Goal: Check status: Check status

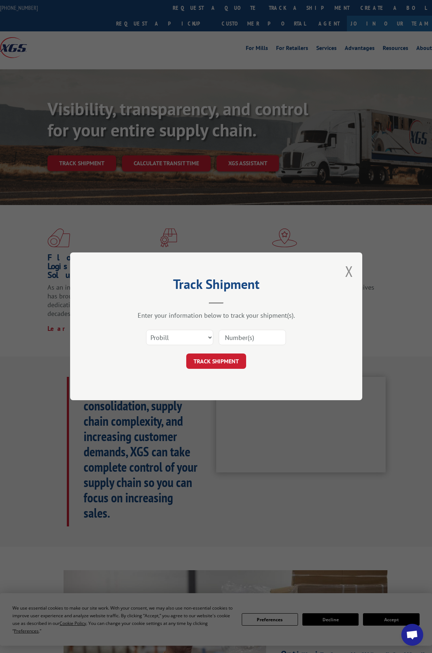
click at [146, 330] on select "Select category... Probill BOL PO" at bounding box center [179, 337] width 67 height 15
click at [187, 334] on select "Select category... Probill BOL PO" at bounding box center [179, 337] width 67 height 15
click at [146, 330] on select "Select category... Probill BOL PO" at bounding box center [179, 337] width 67 height 15
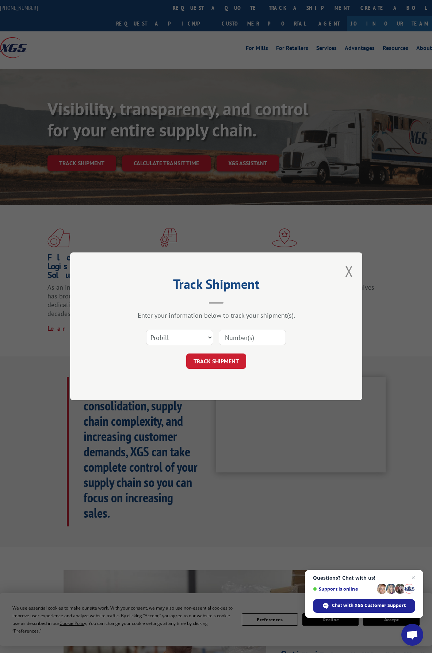
click option "Probill" at bounding box center [0, 0] width 0 height 0
click at [270, 329] on div at bounding box center [252, 337] width 67 height 17
click at [267, 332] on input at bounding box center [252, 337] width 67 height 15
type input "17336891"
click at [227, 359] on button "TRACK SHIPMENT" at bounding box center [216, 361] width 60 height 15
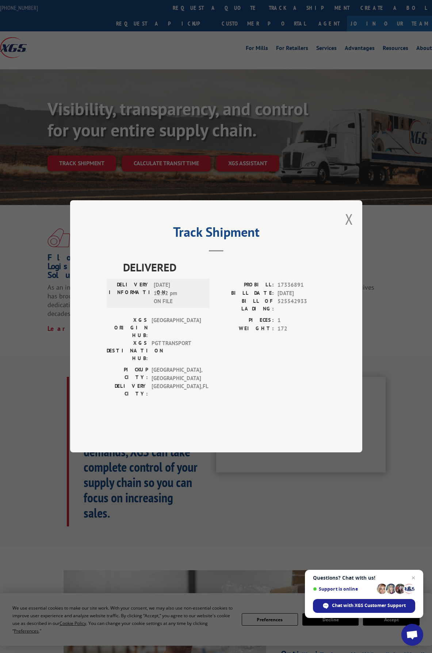
click at [347, 229] on button "Close modal" at bounding box center [349, 218] width 8 height 19
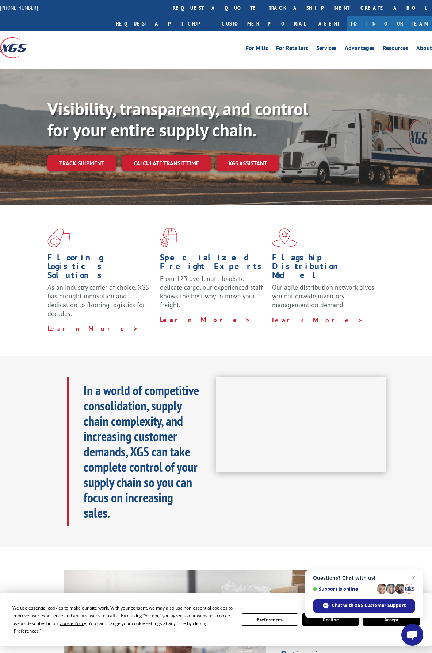
click at [80, 155] on link "Track shipment" at bounding box center [81, 162] width 69 height 15
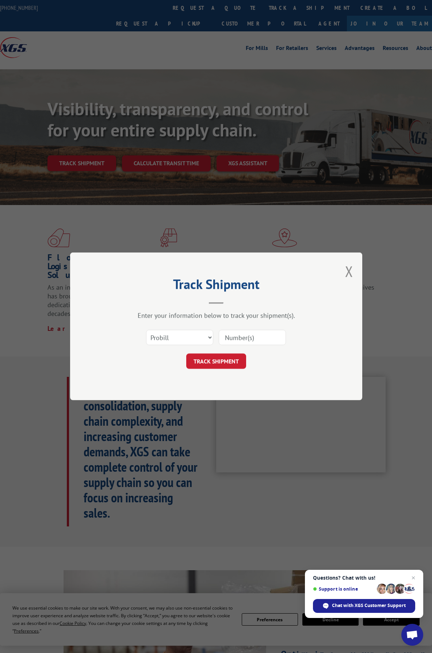
drag, startPoint x: 185, startPoint y: 21, endPoint x: 161, endPoint y: 1, distance: 31.3
click at [179, 16] on div "Track Shipment Enter your information below to track your shipment(s). Select c…" at bounding box center [216, 326] width 432 height 653
drag, startPoint x: 348, startPoint y: 262, endPoint x: 347, endPoint y: 277, distance: 15.0
click at [347, 262] on div "Track Shipment Enter your information below to track your shipment(s). Select c…" at bounding box center [216, 326] width 292 height 148
click at [350, 279] on button "Close modal" at bounding box center [349, 271] width 8 height 19
